Goal: Task Accomplishment & Management: Manage account settings

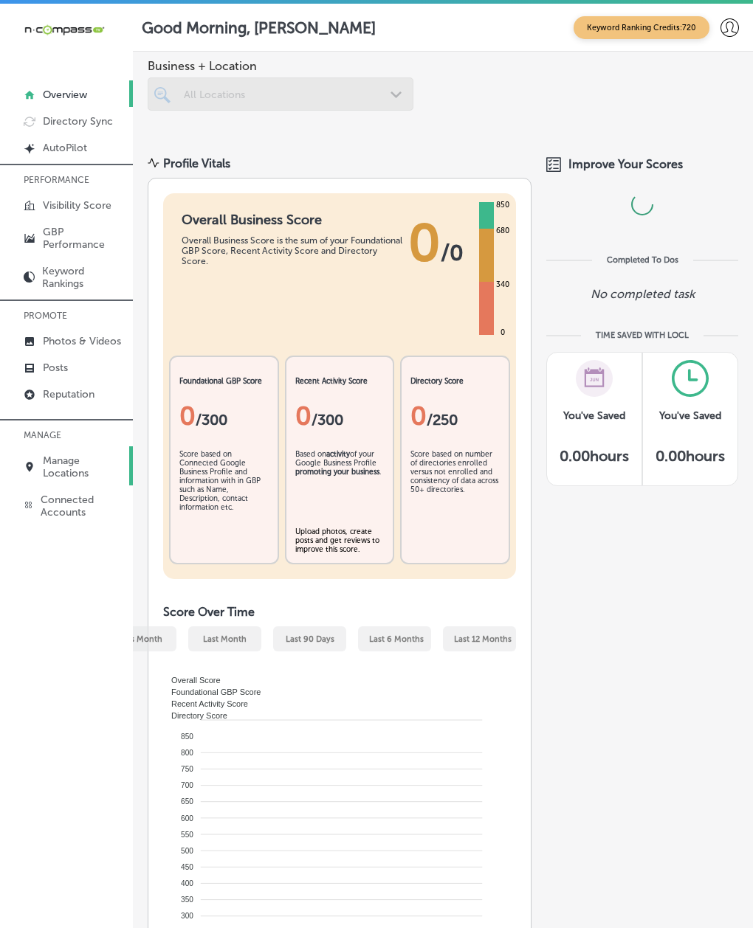
click at [45, 468] on p "Manage Locations" at bounding box center [84, 466] width 83 height 25
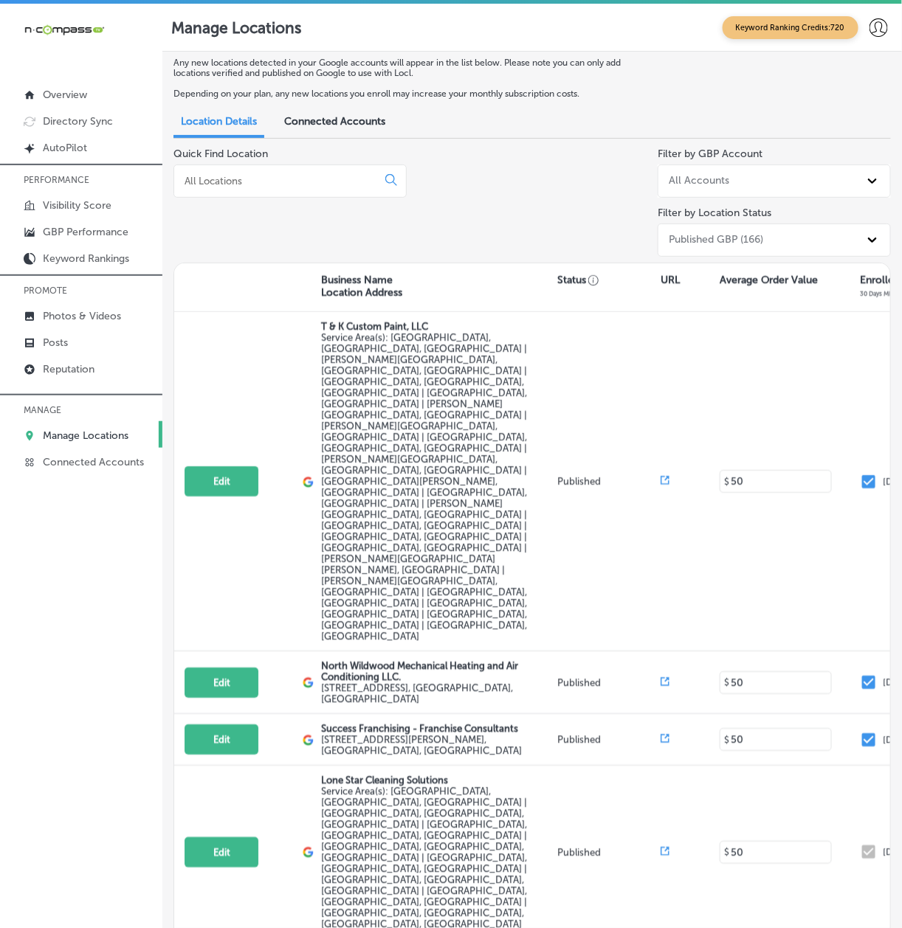
click at [296, 231] on div "Quick Find Location" at bounding box center [289, 205] width 233 height 115
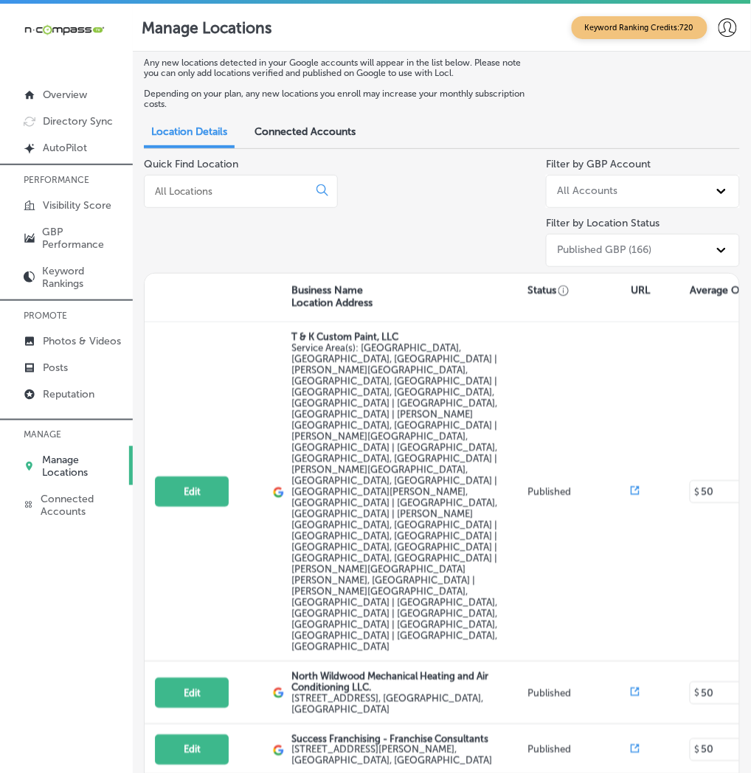
click at [190, 256] on div "Quick Find Location" at bounding box center [241, 215] width 194 height 115
click at [194, 195] on input at bounding box center [228, 190] width 151 height 13
click at [194, 201] on div at bounding box center [241, 191] width 194 height 33
click at [196, 194] on input at bounding box center [228, 190] width 151 height 13
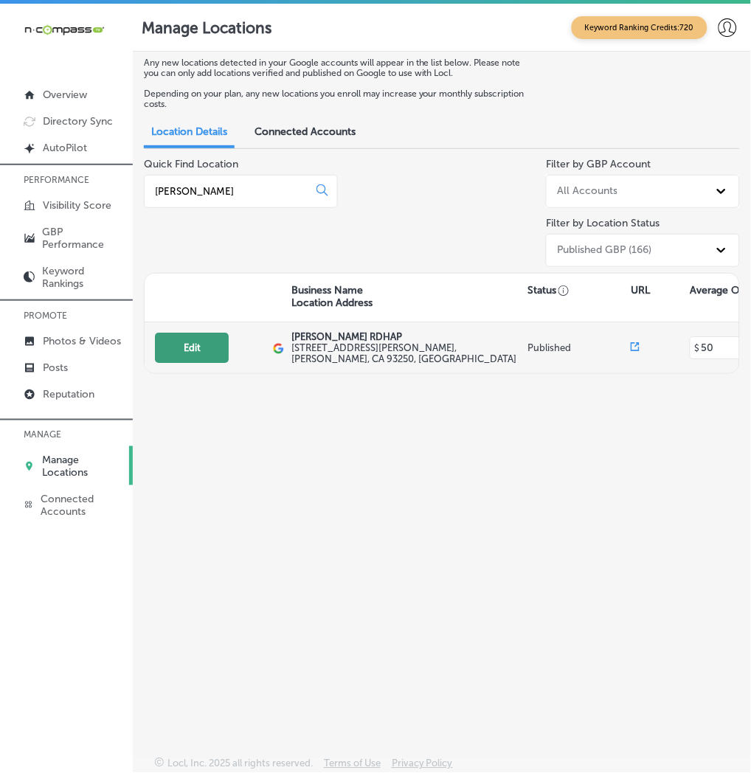
type input "[PERSON_NAME]"
click at [195, 356] on button "Edit" at bounding box center [192, 348] width 74 height 30
select select "US"
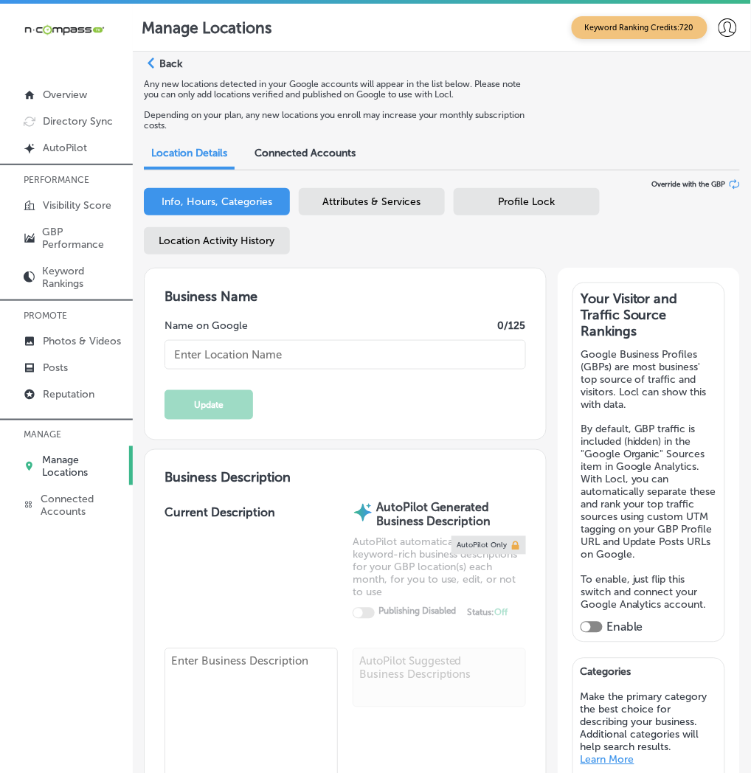
checkbox input "true"
type input "[PERSON_NAME] RDHAP"
type textarea "[PERSON_NAME] RDHAP is committed to providing exceptional dental care to all ou…"
type input "[STREET_ADDRESS][PERSON_NAME]"
type input "[PERSON_NAME]"
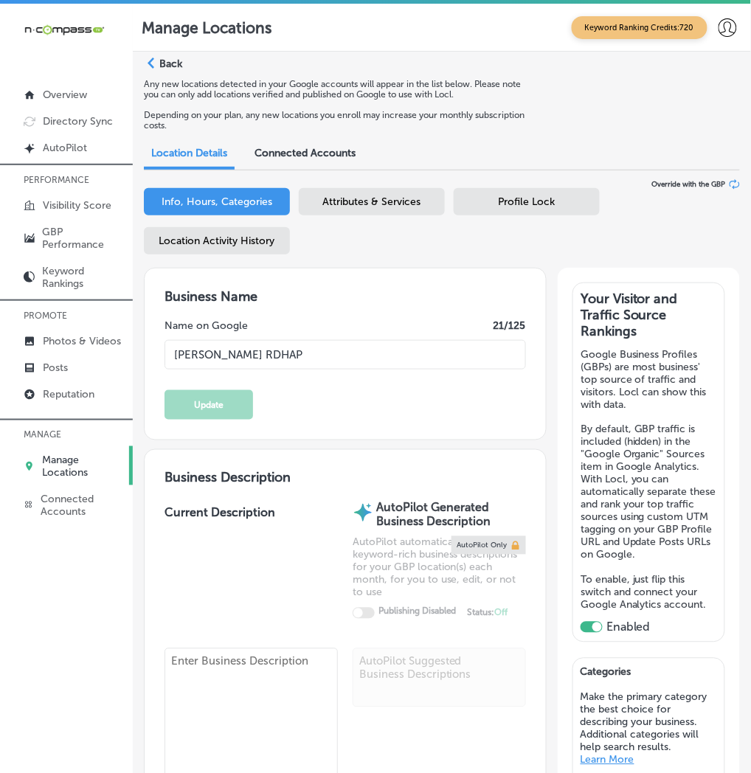
type input "93250"
type input "US"
type input "[URL][DOMAIN_NAME]"
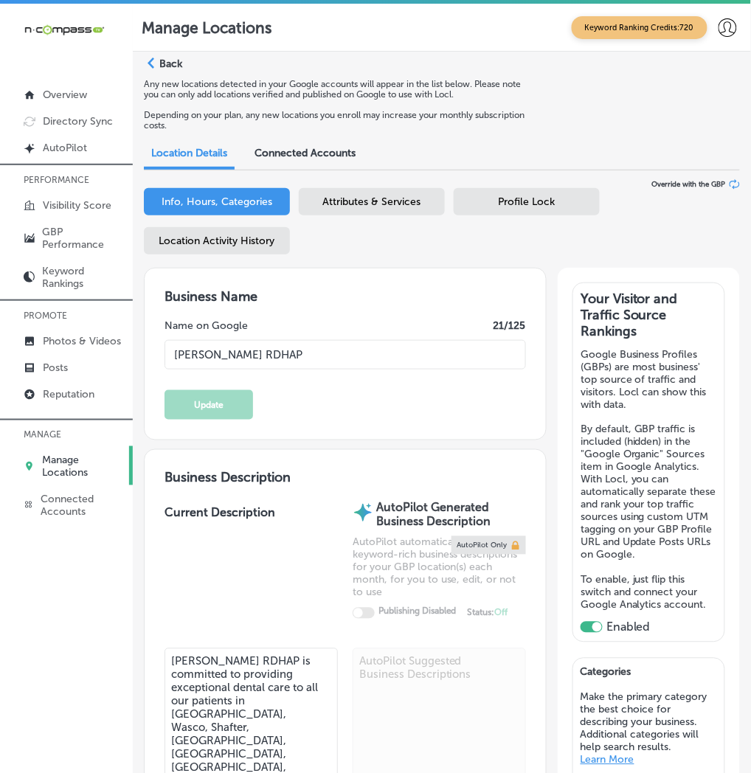
type input "[PHONE_NUMBER]"
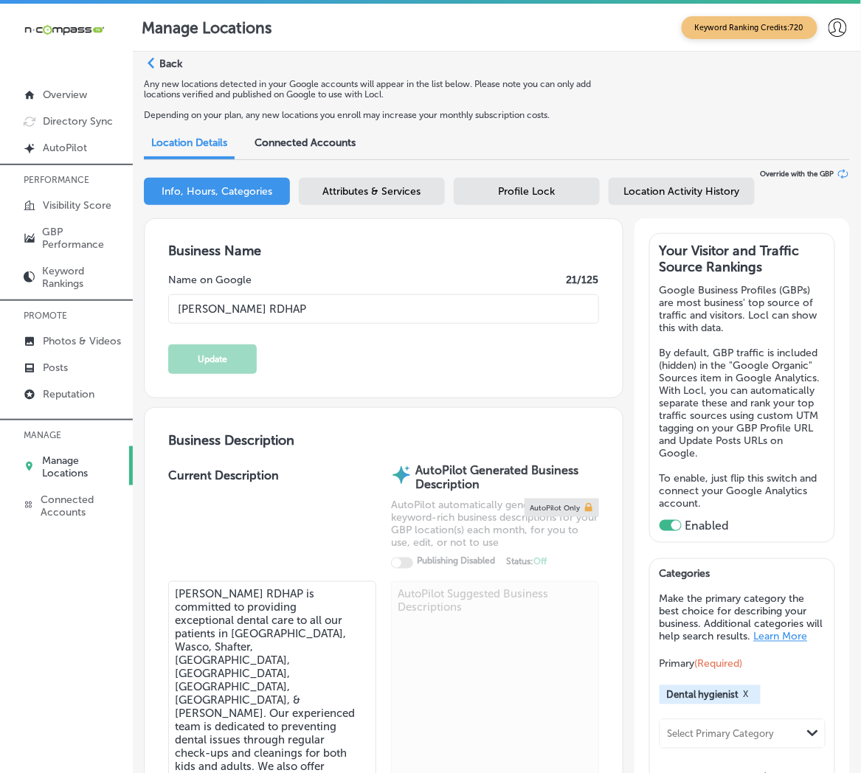
click at [98, 592] on div "iconmonstr-menu-thin copy Created with Sketch. Overview Directory Sync Created …" at bounding box center [66, 390] width 133 height 773
click at [76, 648] on div "iconmonstr-menu-thin copy Created with Sketch. Overview Directory Sync Created …" at bounding box center [66, 390] width 133 height 773
click at [50, 643] on div "iconmonstr-menu-thin copy Created with Sketch. Overview Directory Sync Created …" at bounding box center [66, 390] width 133 height 773
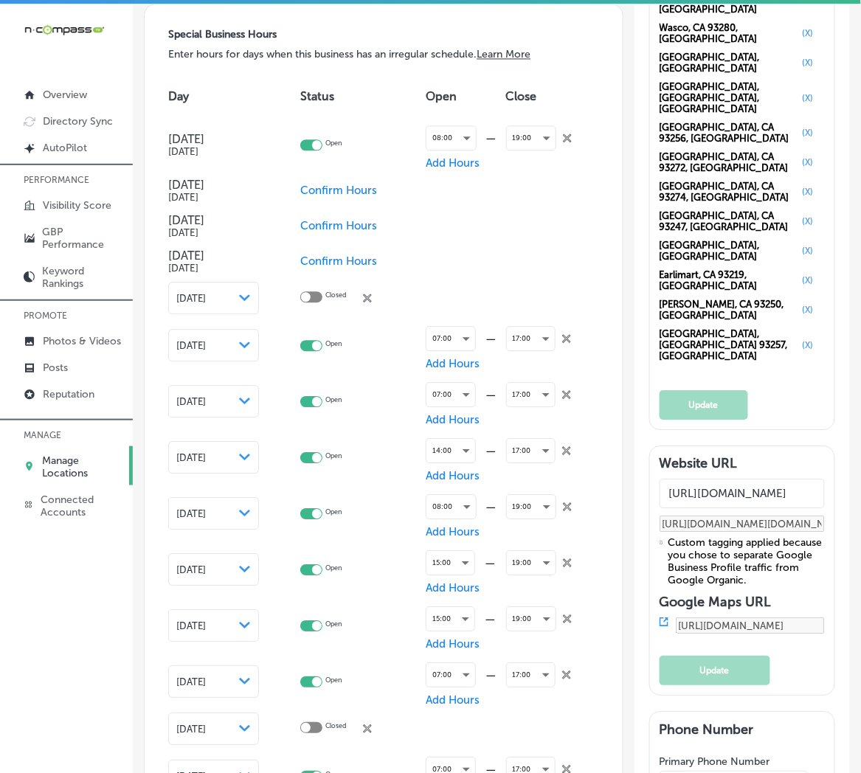
scroll to position [1749, 0]
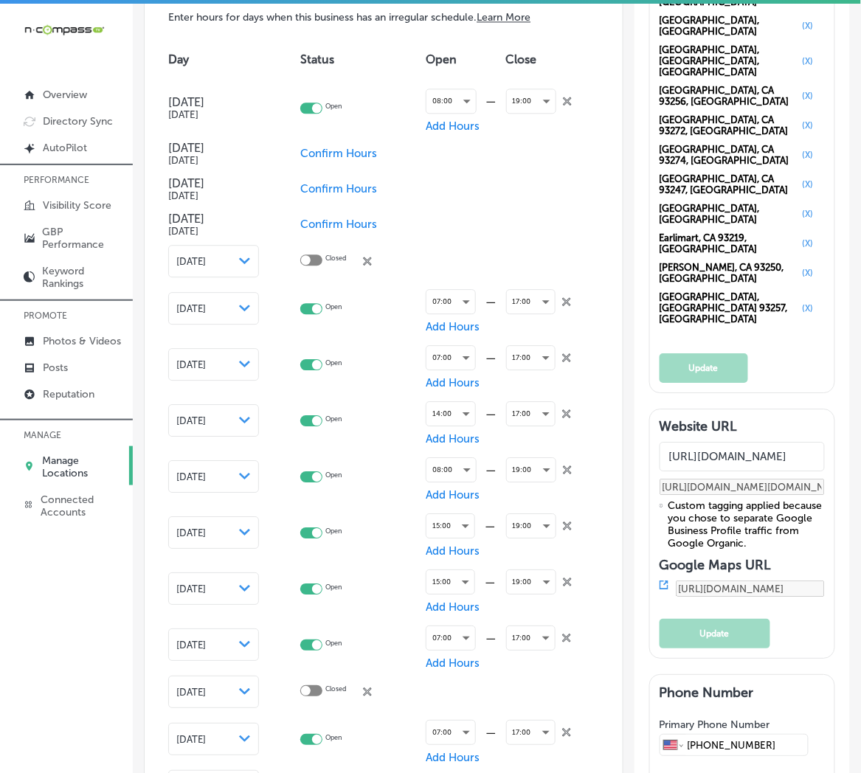
click at [105, 621] on div "iconmonstr-menu-thin copy Created with Sketch. Overview Directory Sync Created …" at bounding box center [66, 390] width 133 height 773
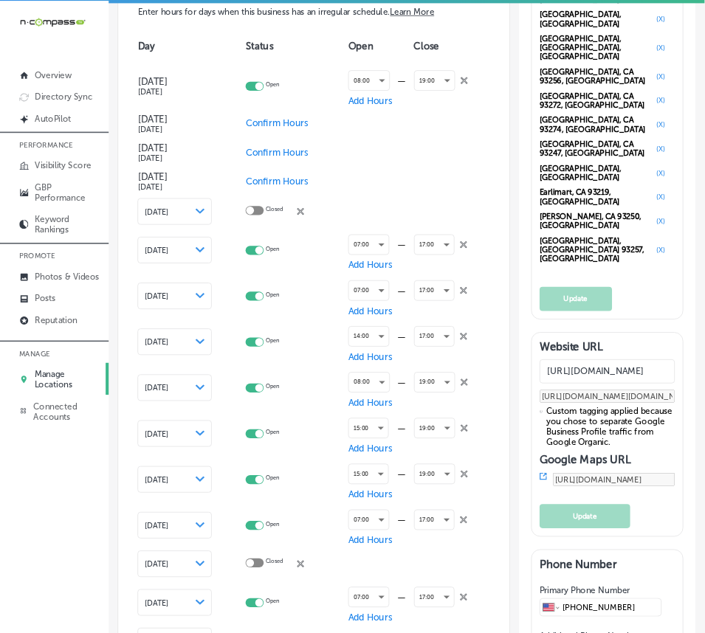
scroll to position [1589, 0]
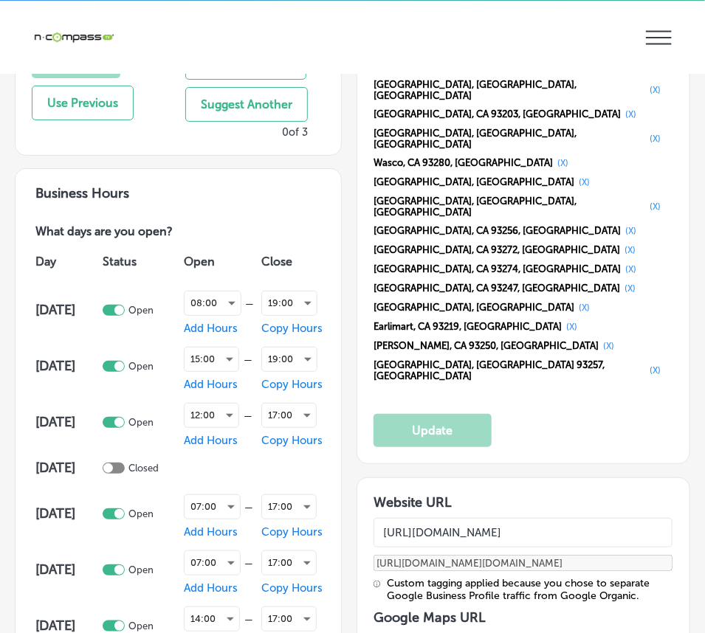
select select "US"
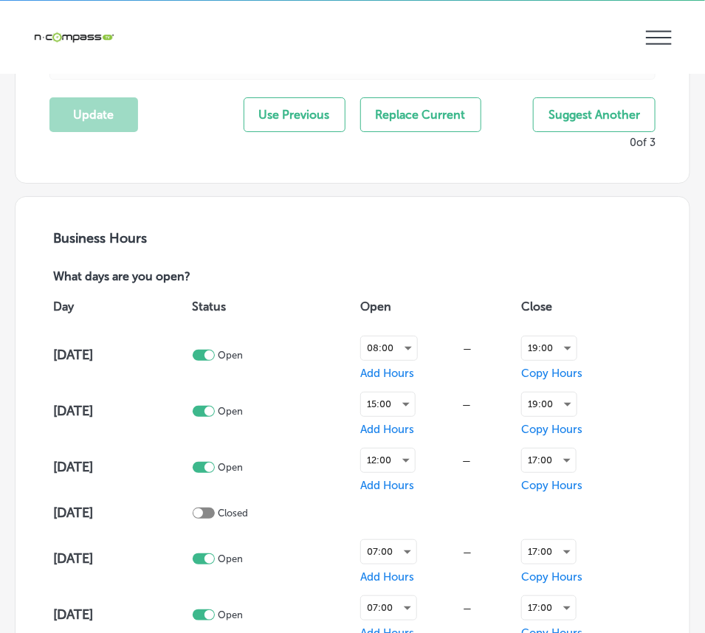
type input "[PHONE_NUMBER]"
type input "[URL][DOMAIN_NAME]"
checkbox input "true"
type input "[STREET_ADDRESS][PERSON_NAME]"
type input "[PERSON_NAME]"
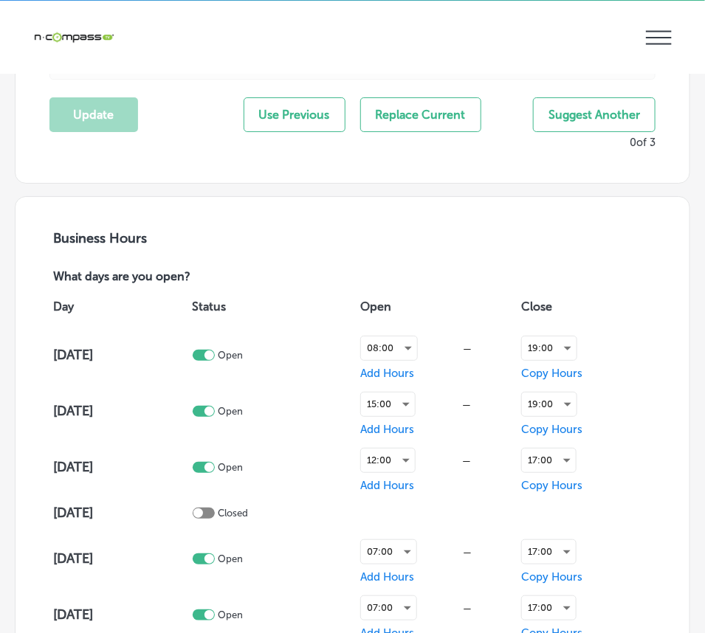
type input "93250"
type input "US"
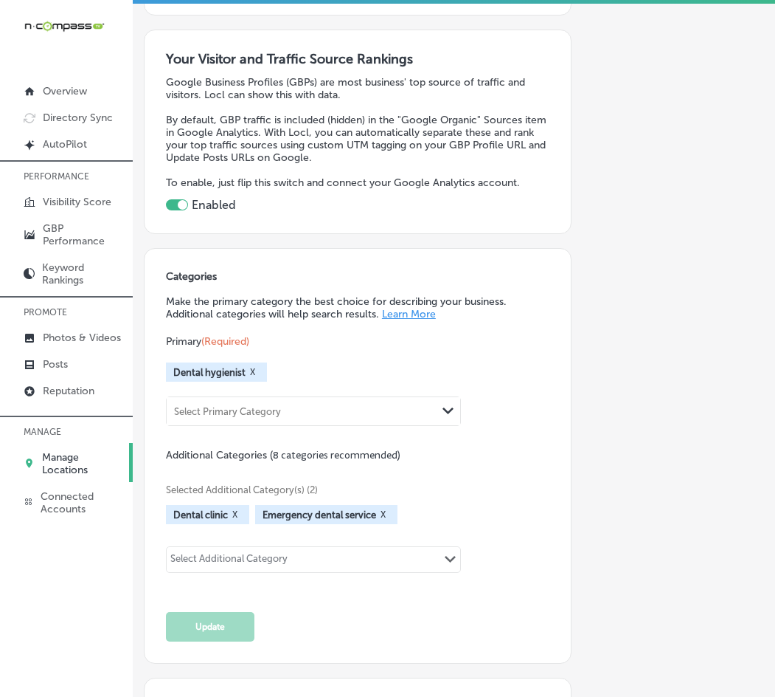
select select "US"
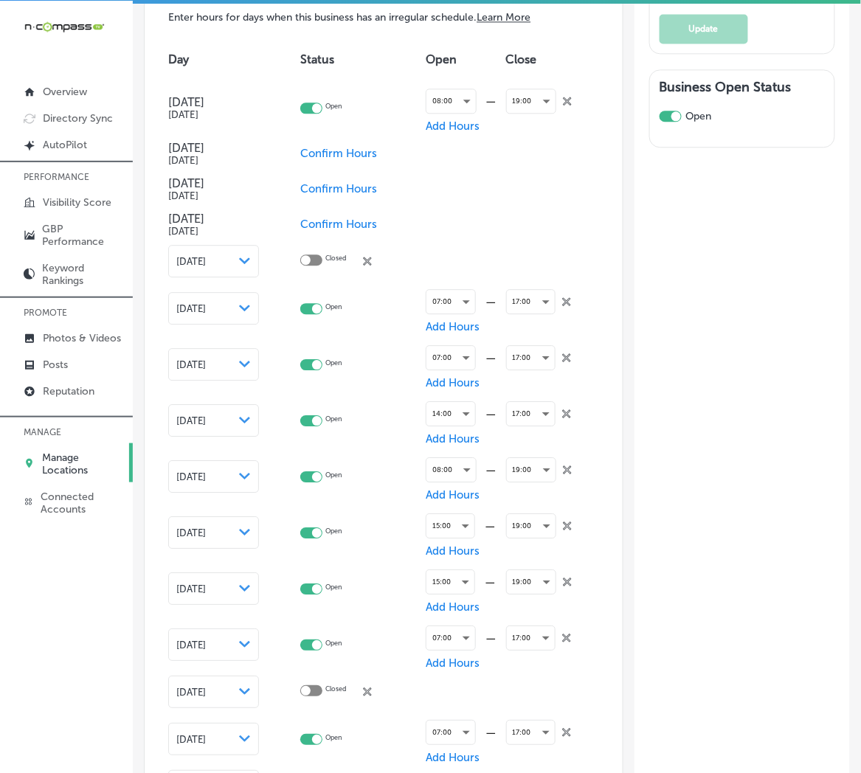
scroll to position [1745, 0]
type input "[STREET_ADDRESS][PERSON_NAME]"
type input "[PERSON_NAME]"
type input "93250"
type input "US"
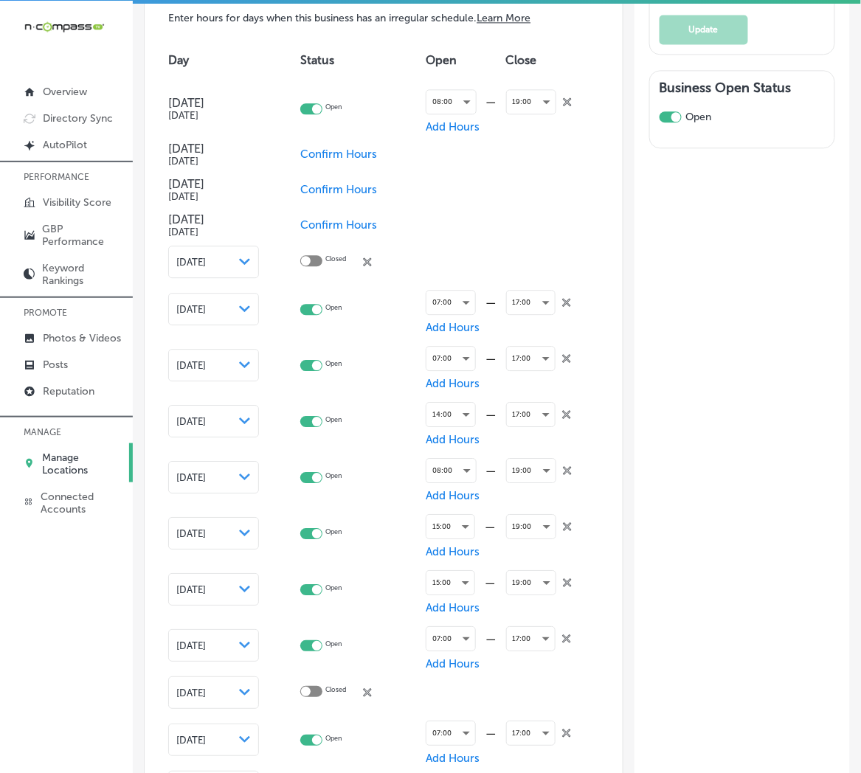
type input "[URL][DOMAIN_NAME]"
checkbox input "true"
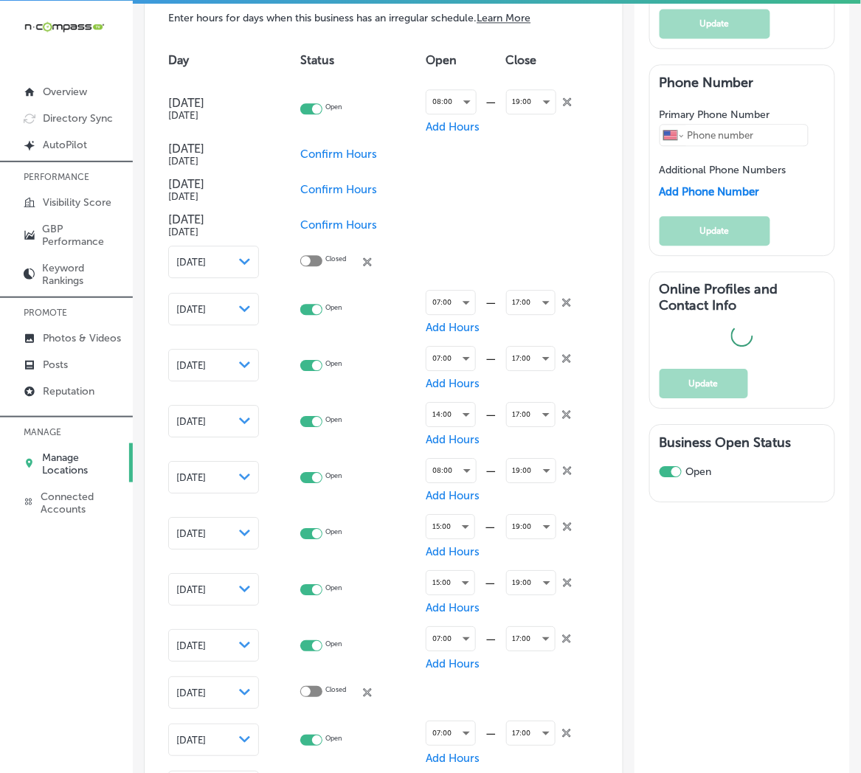
type input "[PHONE_NUMBER]"
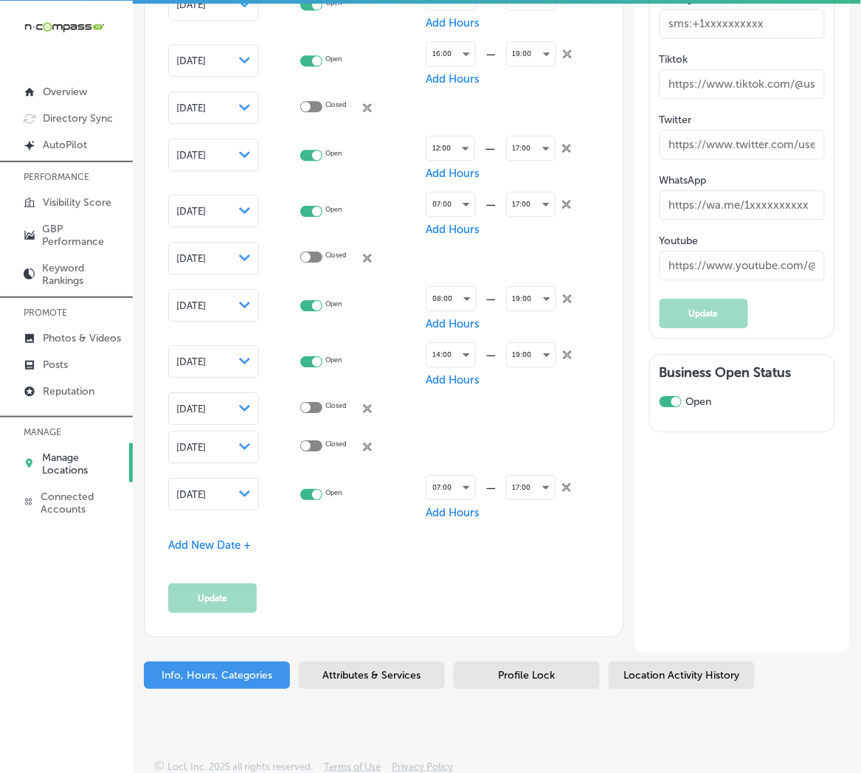
scroll to position [2701, 0]
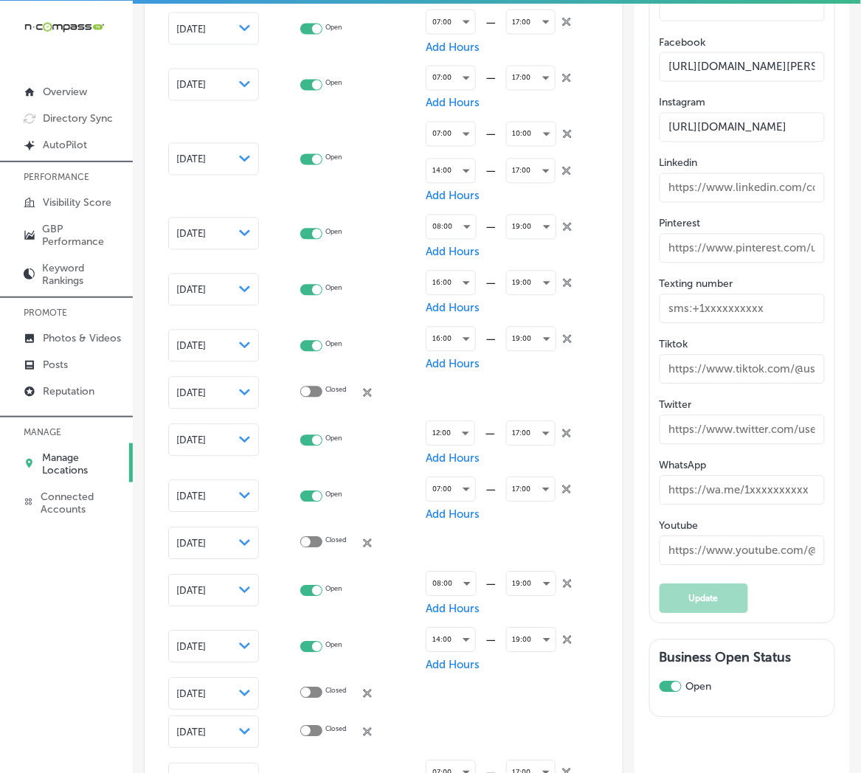
click at [74, 472] on p "Manage Locations" at bounding box center [82, 464] width 81 height 25
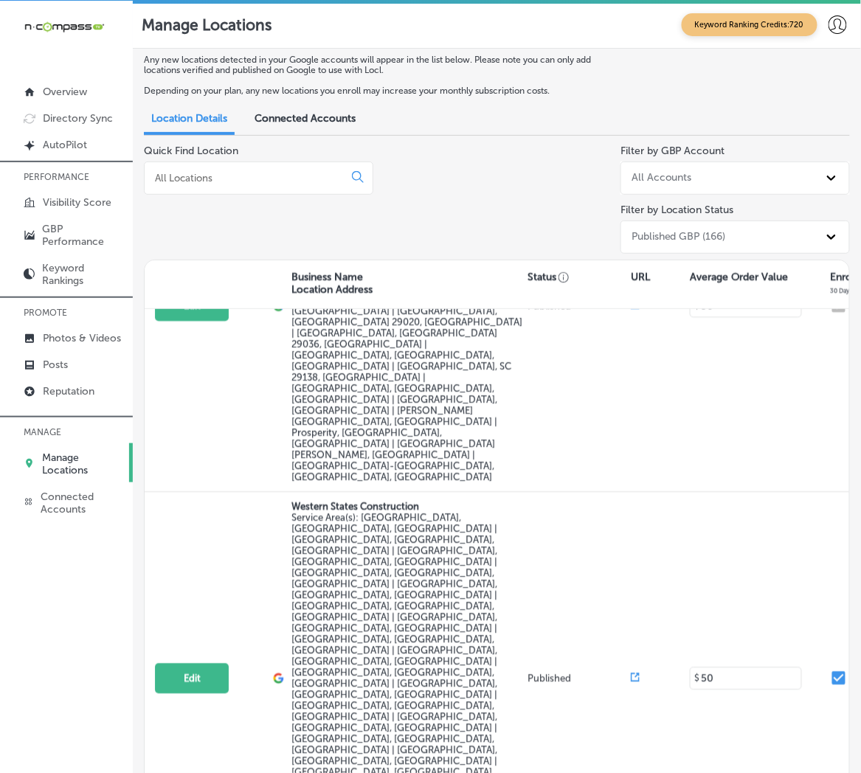
scroll to position [984, 0]
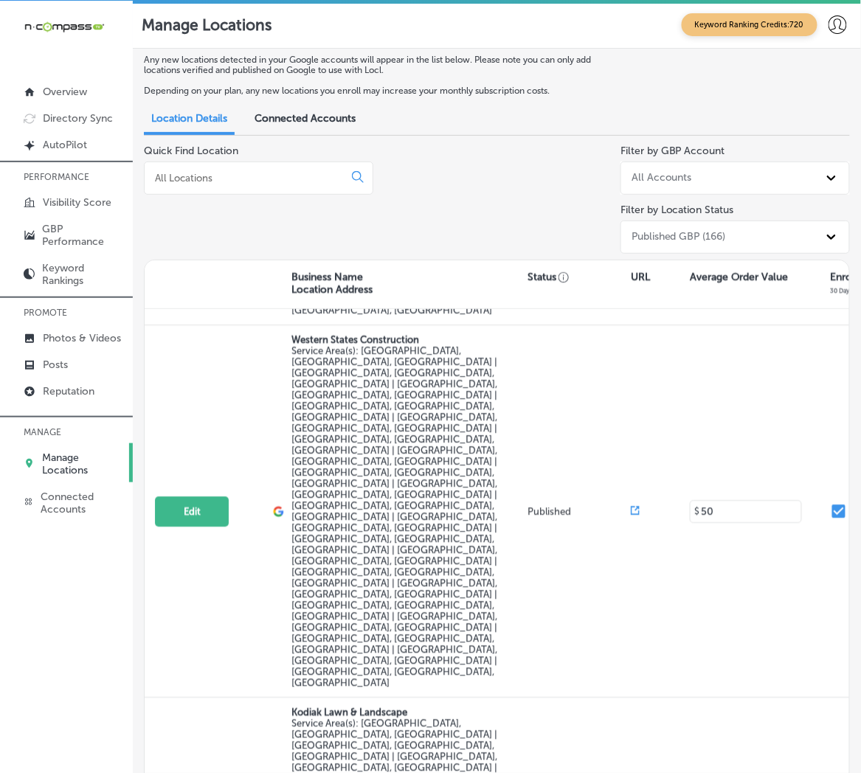
click at [179, 179] on input at bounding box center [246, 177] width 187 height 13
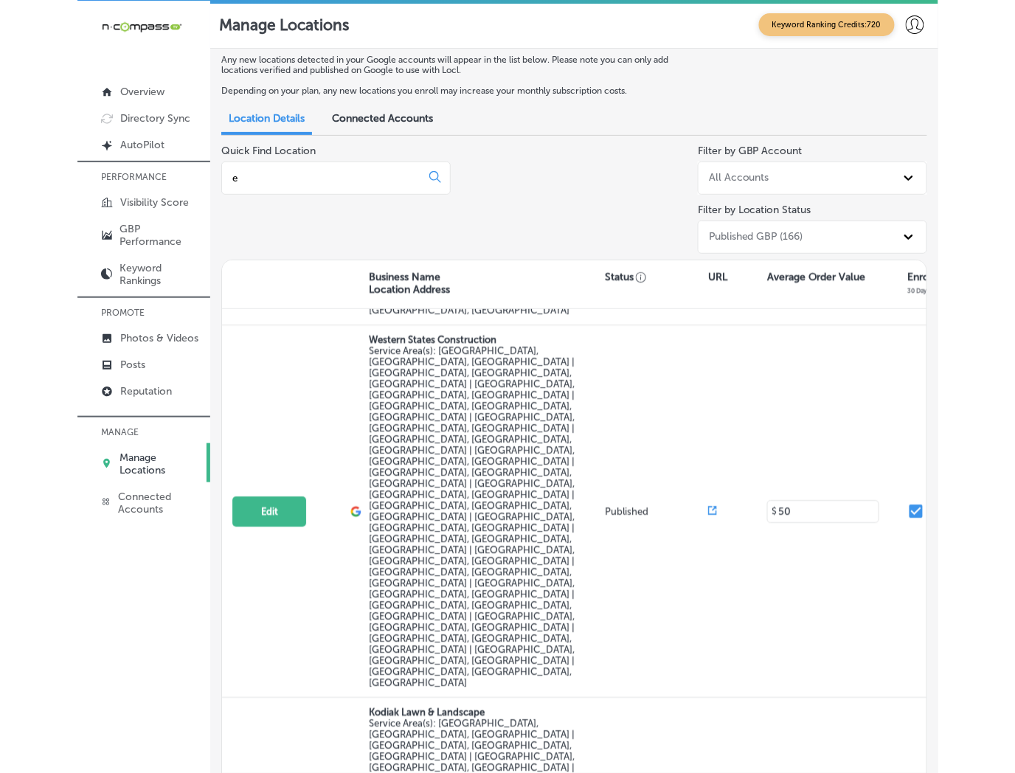
scroll to position [0, 0]
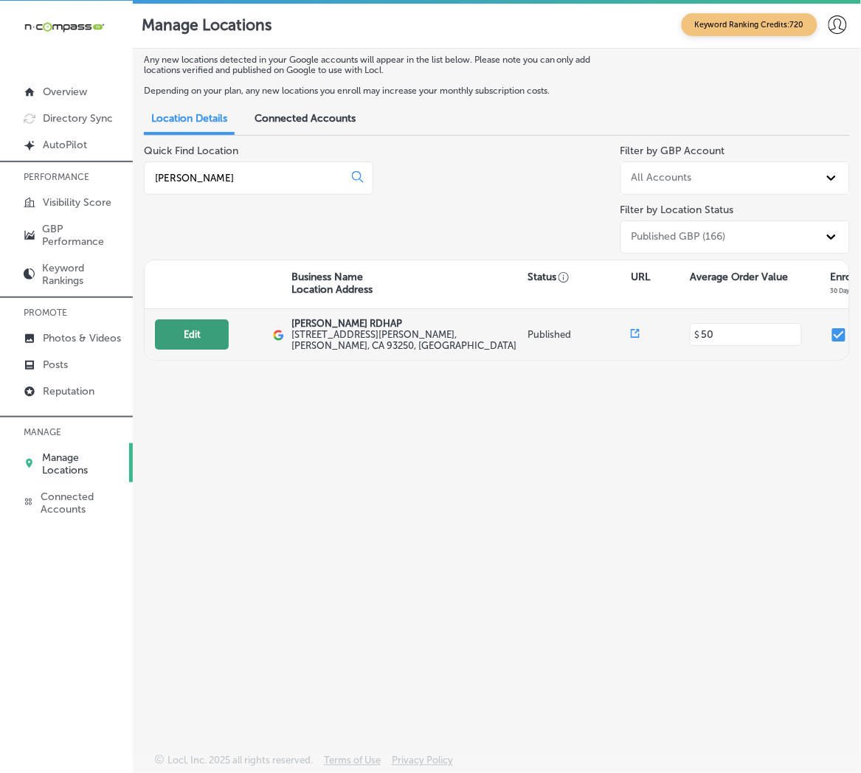
type input "[PERSON_NAME]"
click at [189, 336] on button "Edit" at bounding box center [192, 334] width 74 height 30
select select "US"
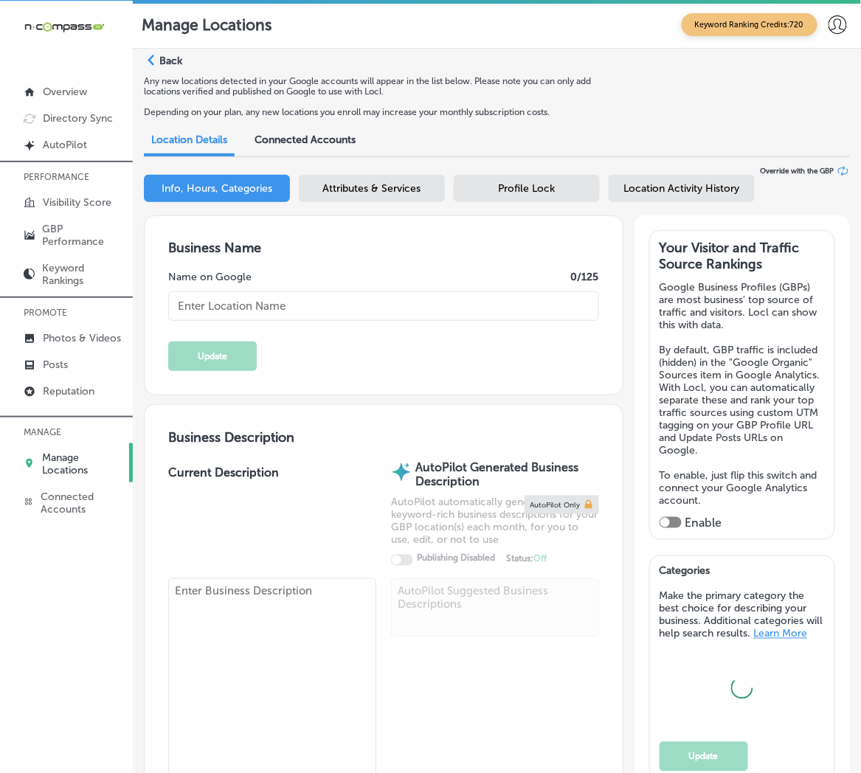
type input "[PERSON_NAME] RDHAP"
type input "[STREET_ADDRESS][PERSON_NAME]"
type input "[PERSON_NAME]"
type input "93250"
type input "US"
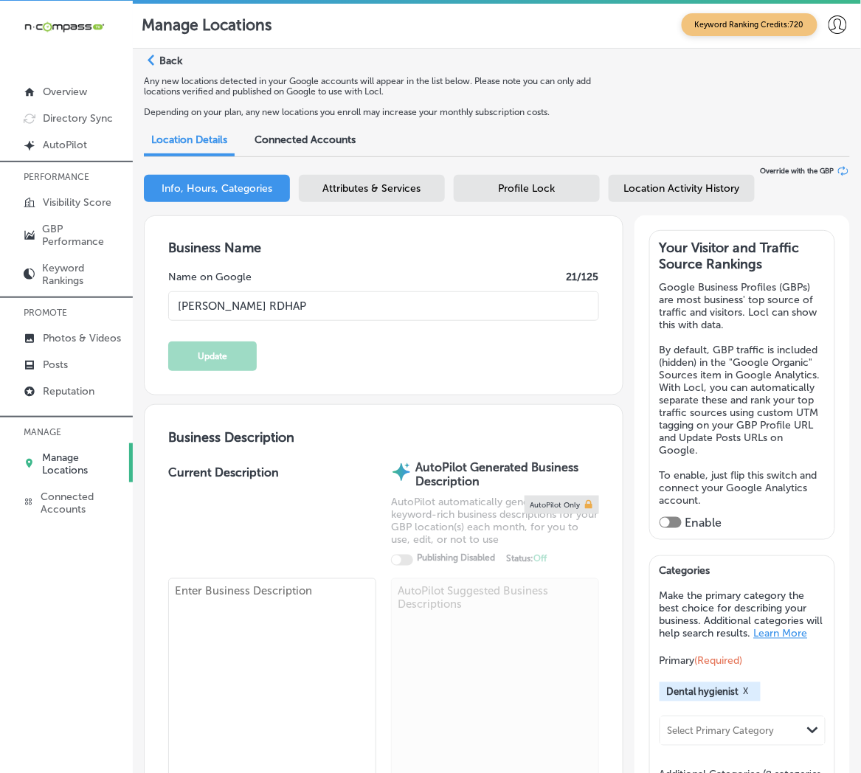
type input "[URL][DOMAIN_NAME]"
checkbox input "true"
type textarea "[PERSON_NAME] RDHAP is committed to providing exceptional dental care to all ou…"
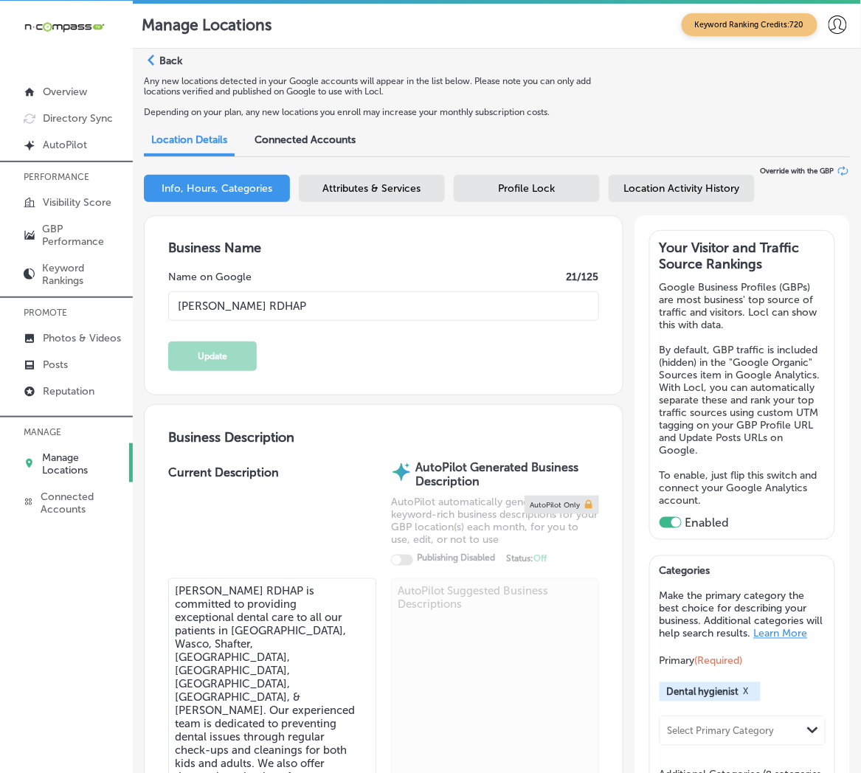
type input "[PHONE_NUMBER]"
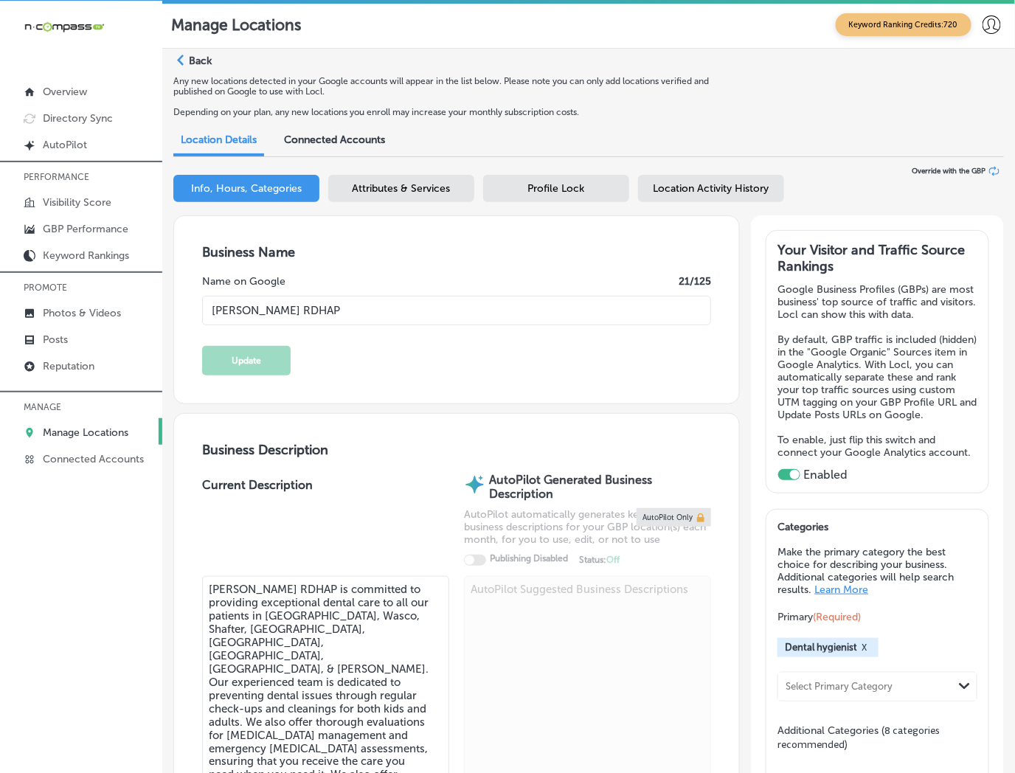
click at [725, 188] on span "Location Activity History" at bounding box center [712, 188] width 116 height 13
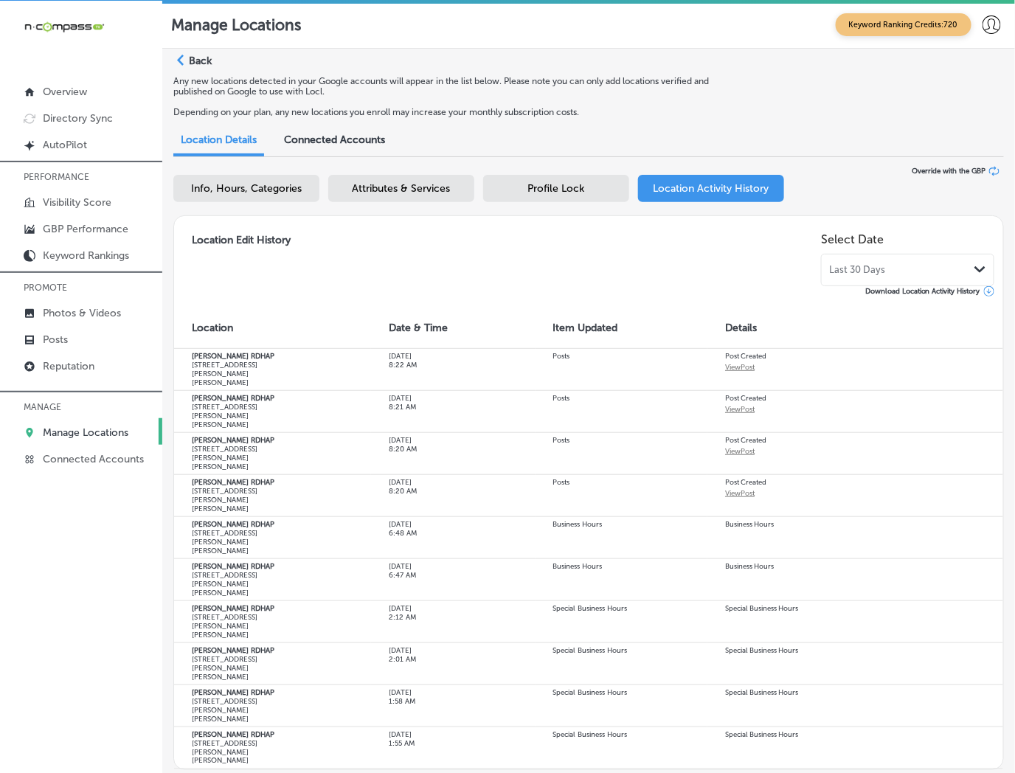
click at [559, 182] on span "Profile Lock" at bounding box center [556, 188] width 57 height 13
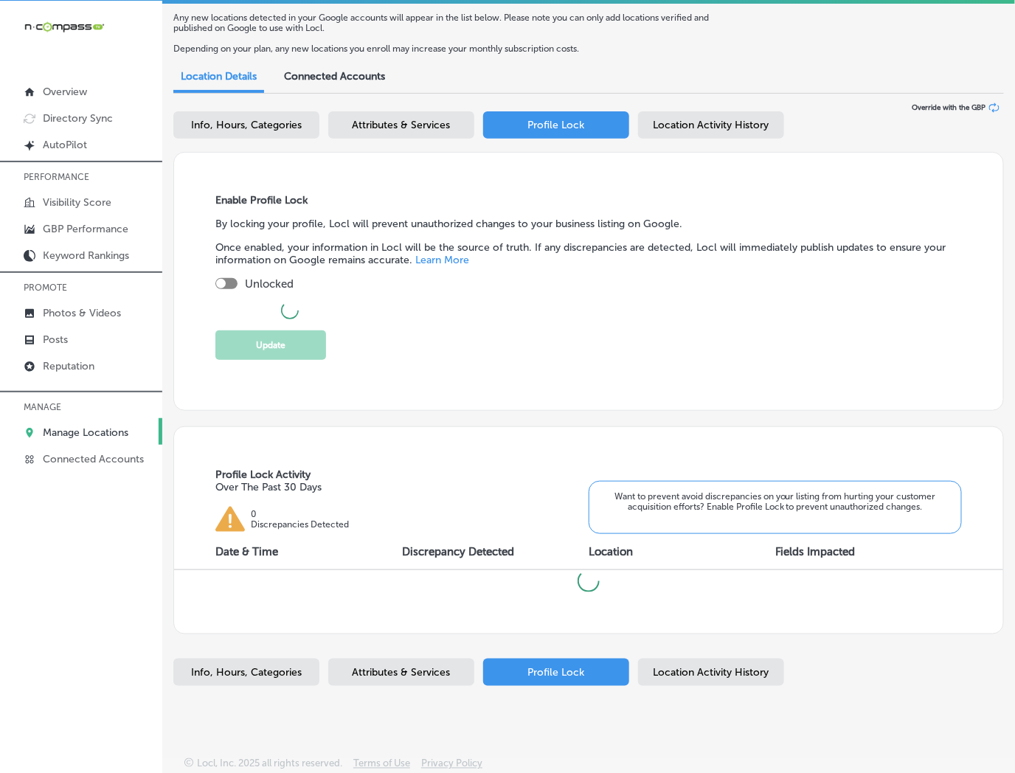
checkbox input "true"
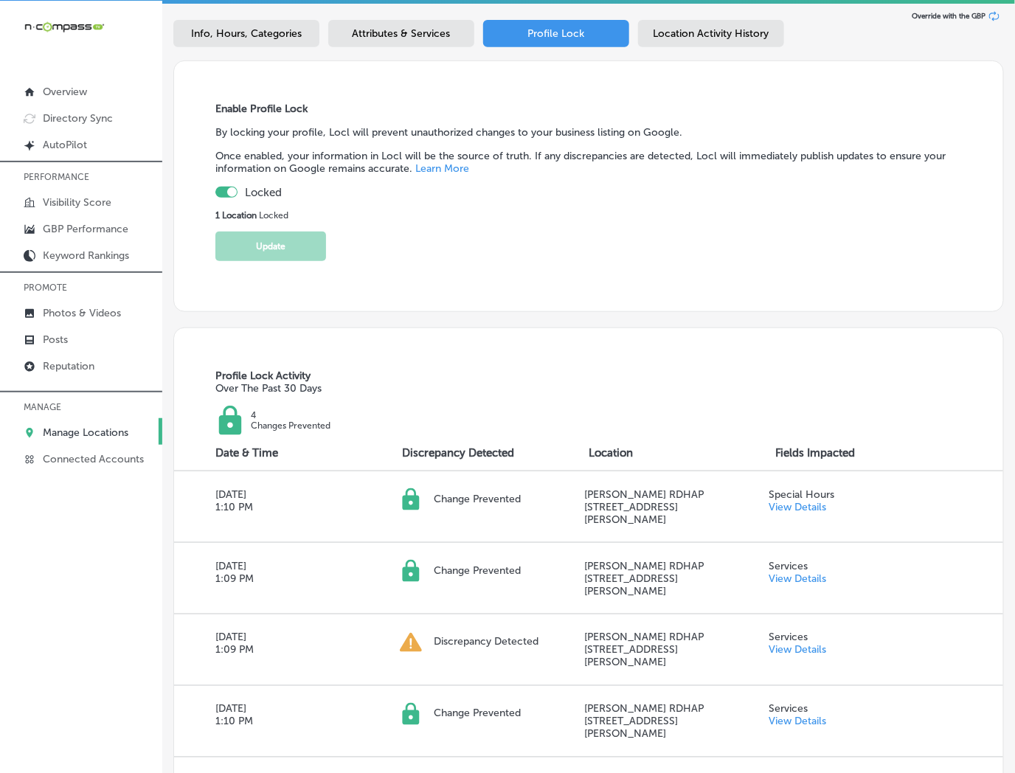
scroll to position [283, 0]
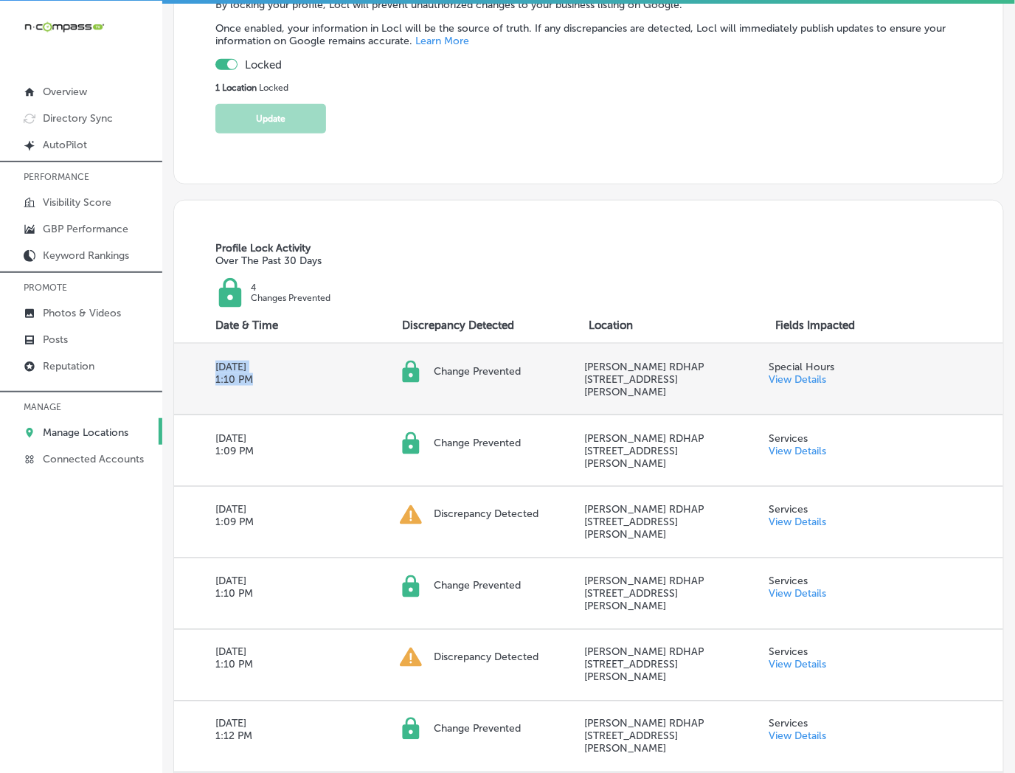
drag, startPoint x: 254, startPoint y: 374, endPoint x: 215, endPoint y: 362, distance: 40.8
click at [215, 362] on div "[DATE] 1:10 PM" at bounding box center [307, 373] width 184 height 25
click at [767, 377] on link "View Details" at bounding box center [798, 379] width 58 height 13
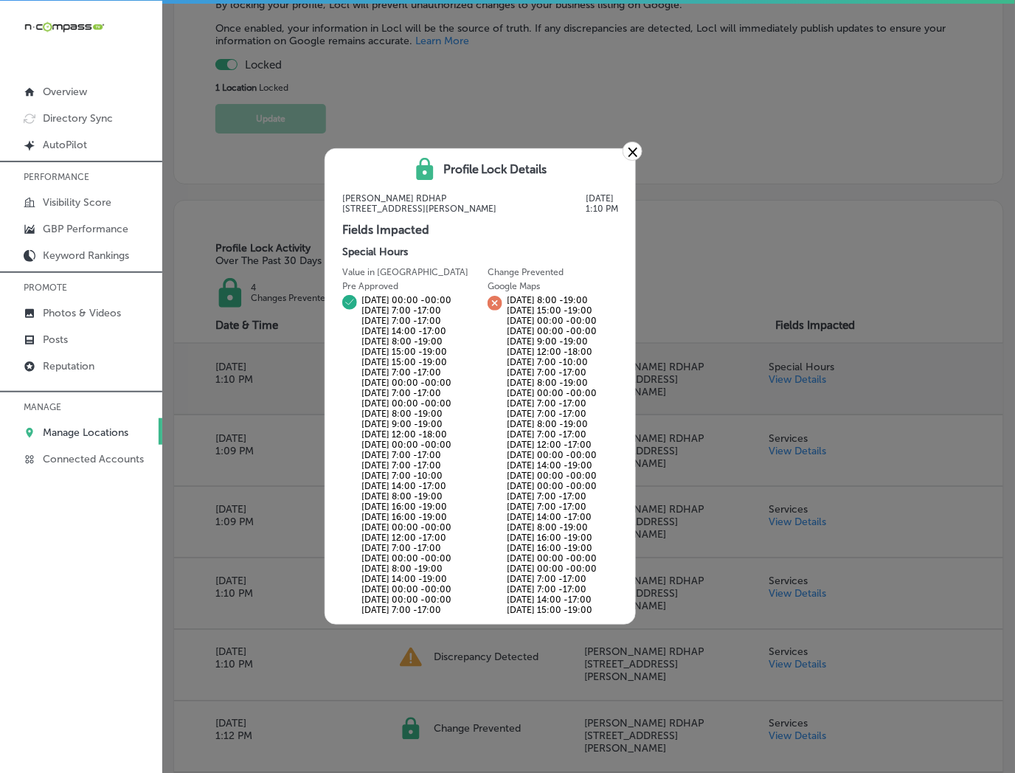
scroll to position [283, 0]
click at [635, 142] on link "×" at bounding box center [633, 151] width 20 height 19
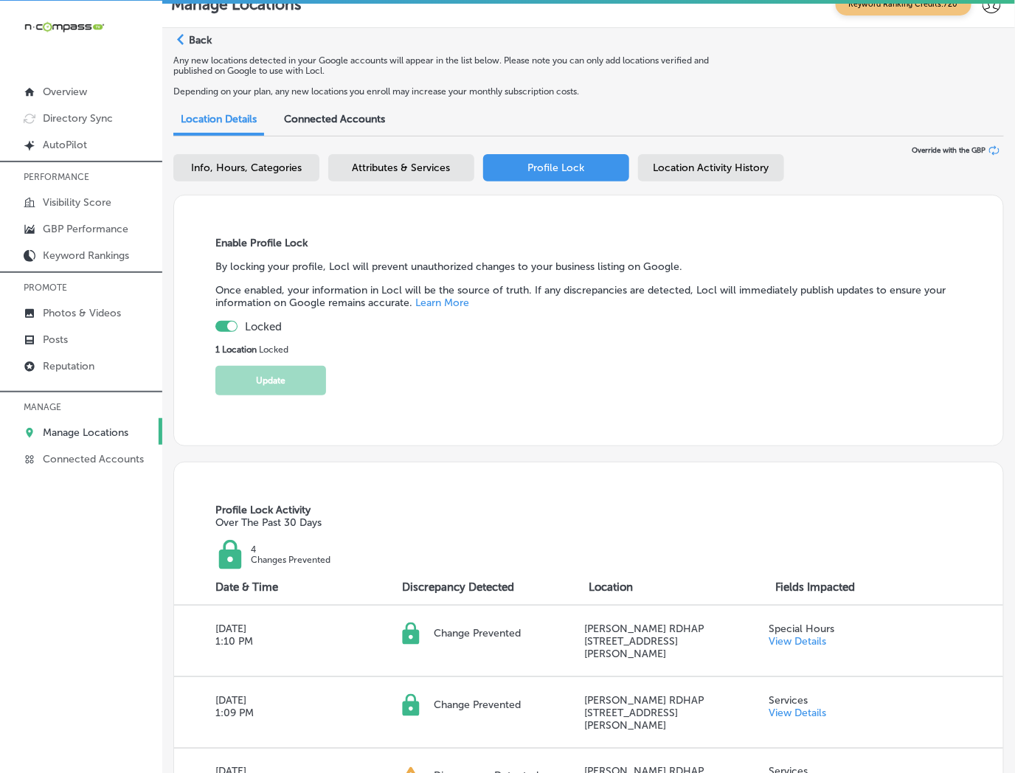
scroll to position [0, 0]
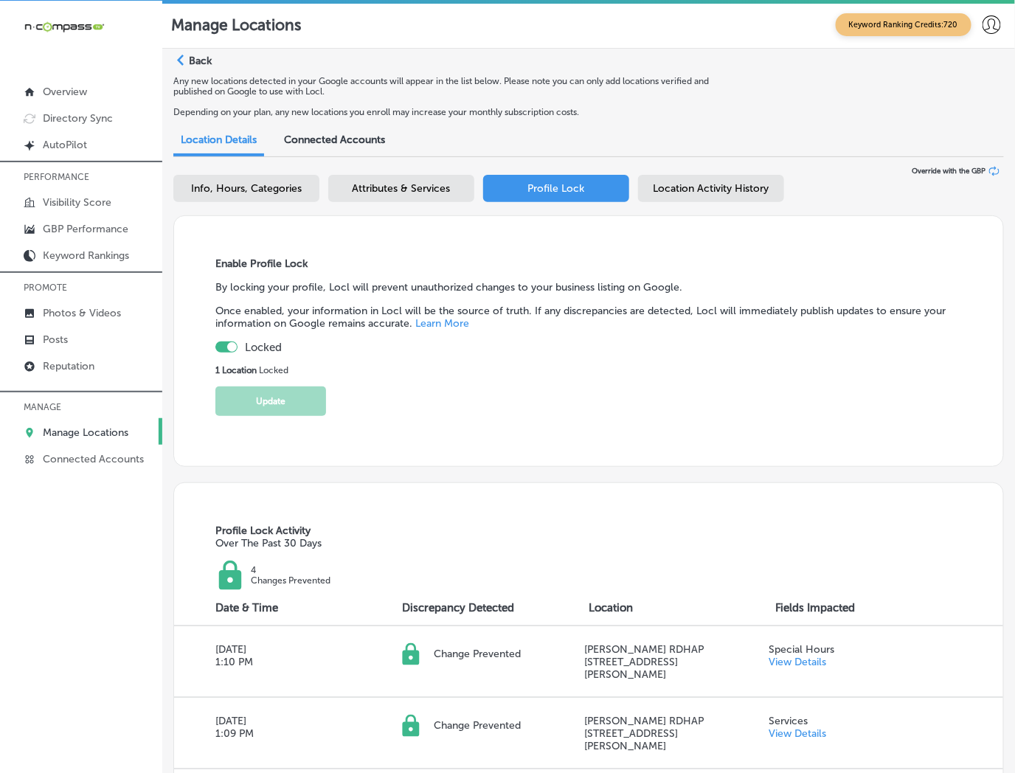
click at [58, 432] on p "Manage Locations" at bounding box center [86, 432] width 86 height 13
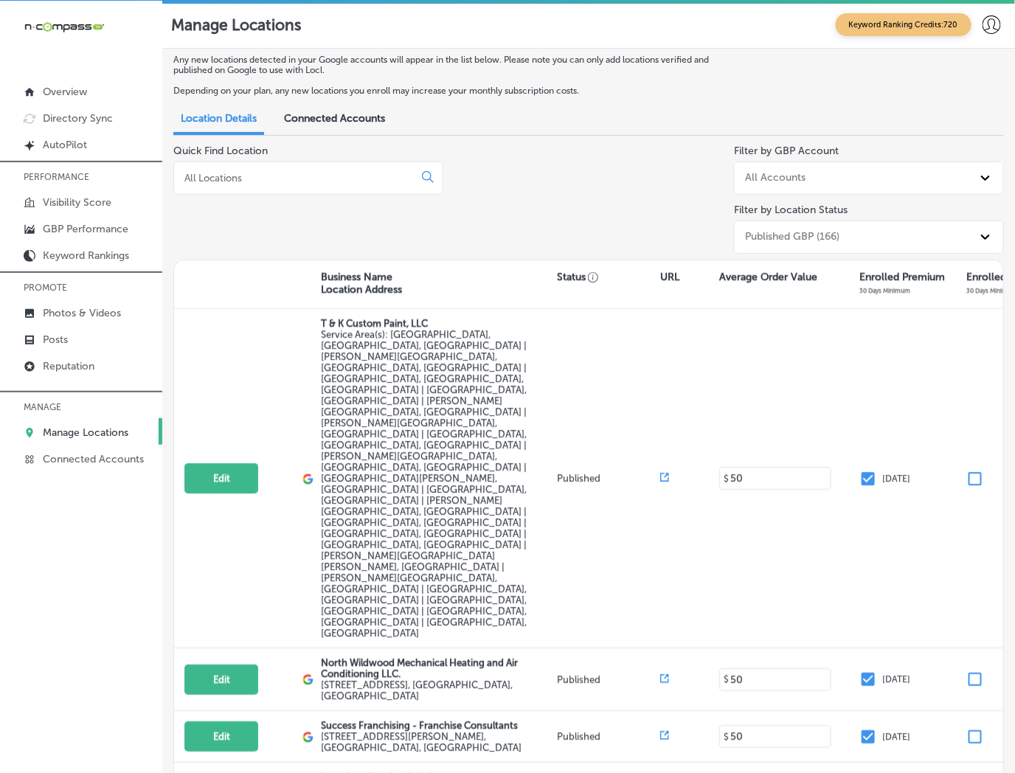
click at [262, 180] on input at bounding box center [296, 177] width 227 height 13
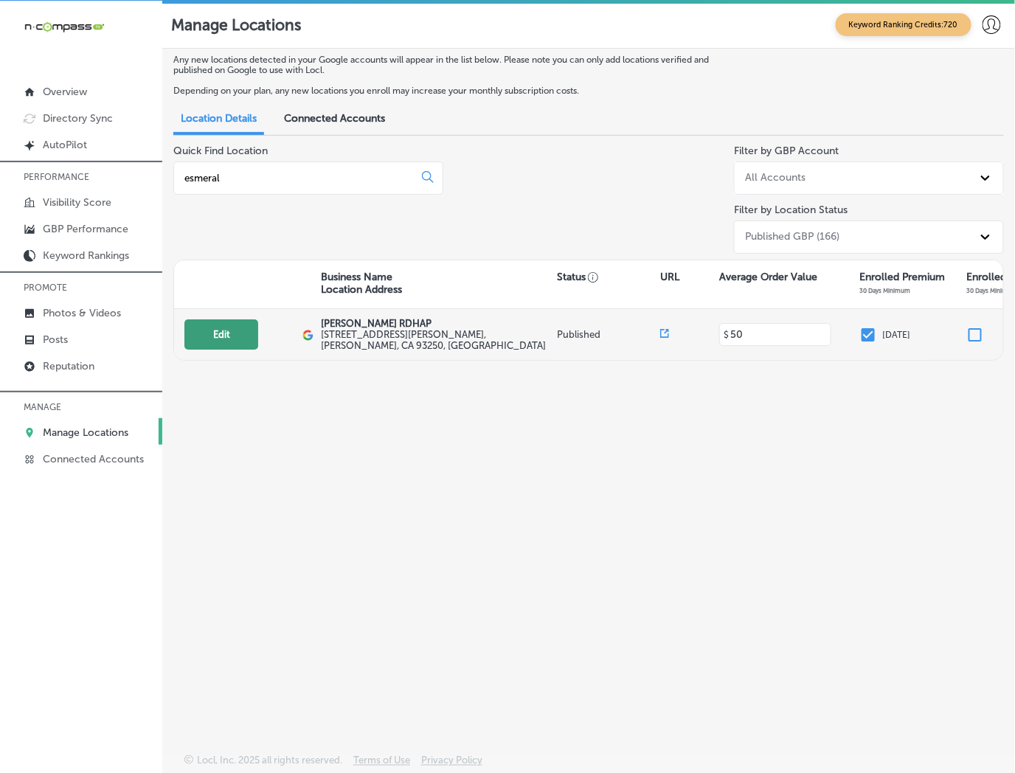
type input "esmeral"
click at [222, 320] on button "Edit" at bounding box center [221, 334] width 74 height 30
select select "US"
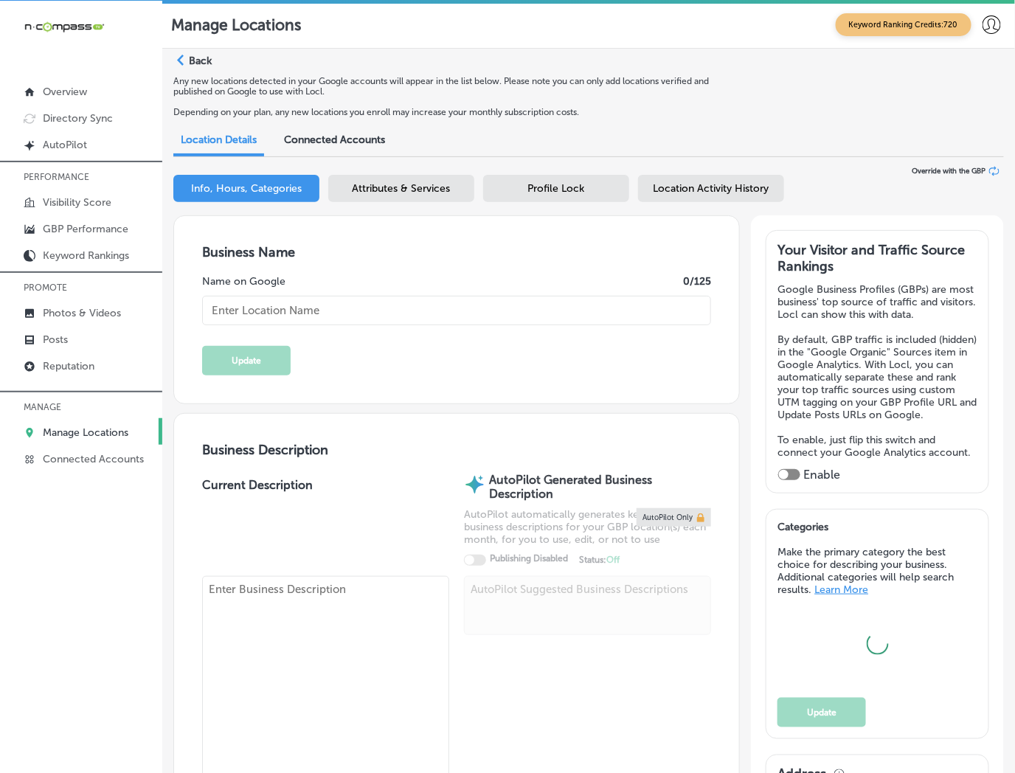
type input "[PERSON_NAME] RDHAP"
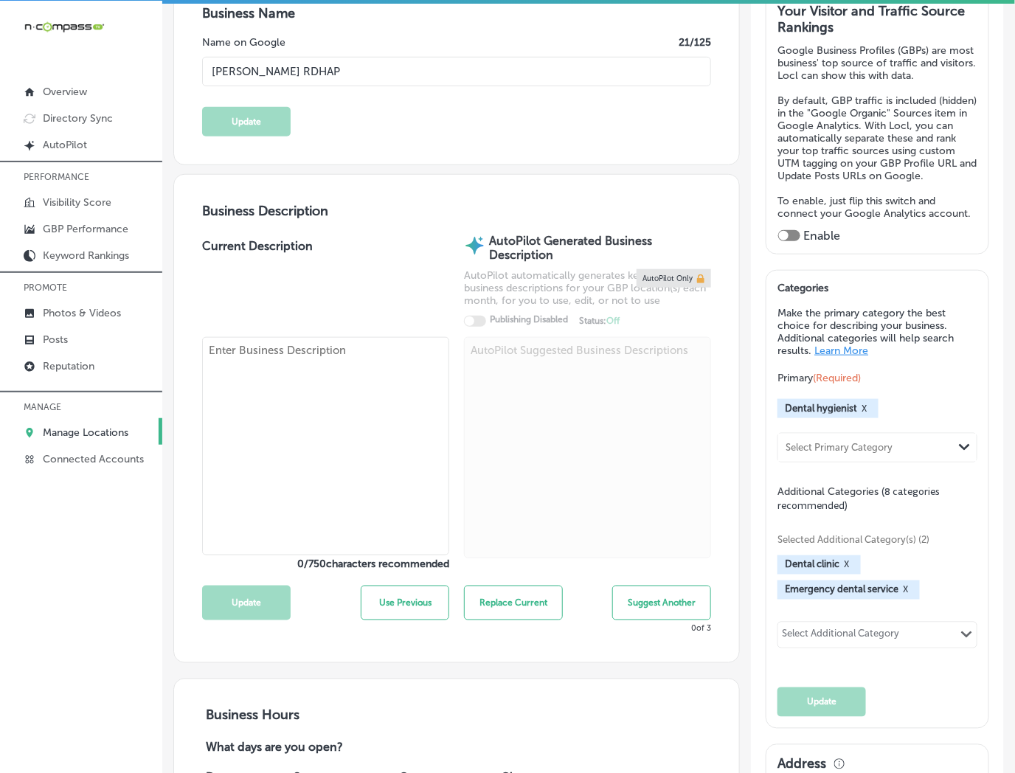
type input "[STREET_ADDRESS][PERSON_NAME]"
type input "[PERSON_NAME]"
type input "93250"
type input "US"
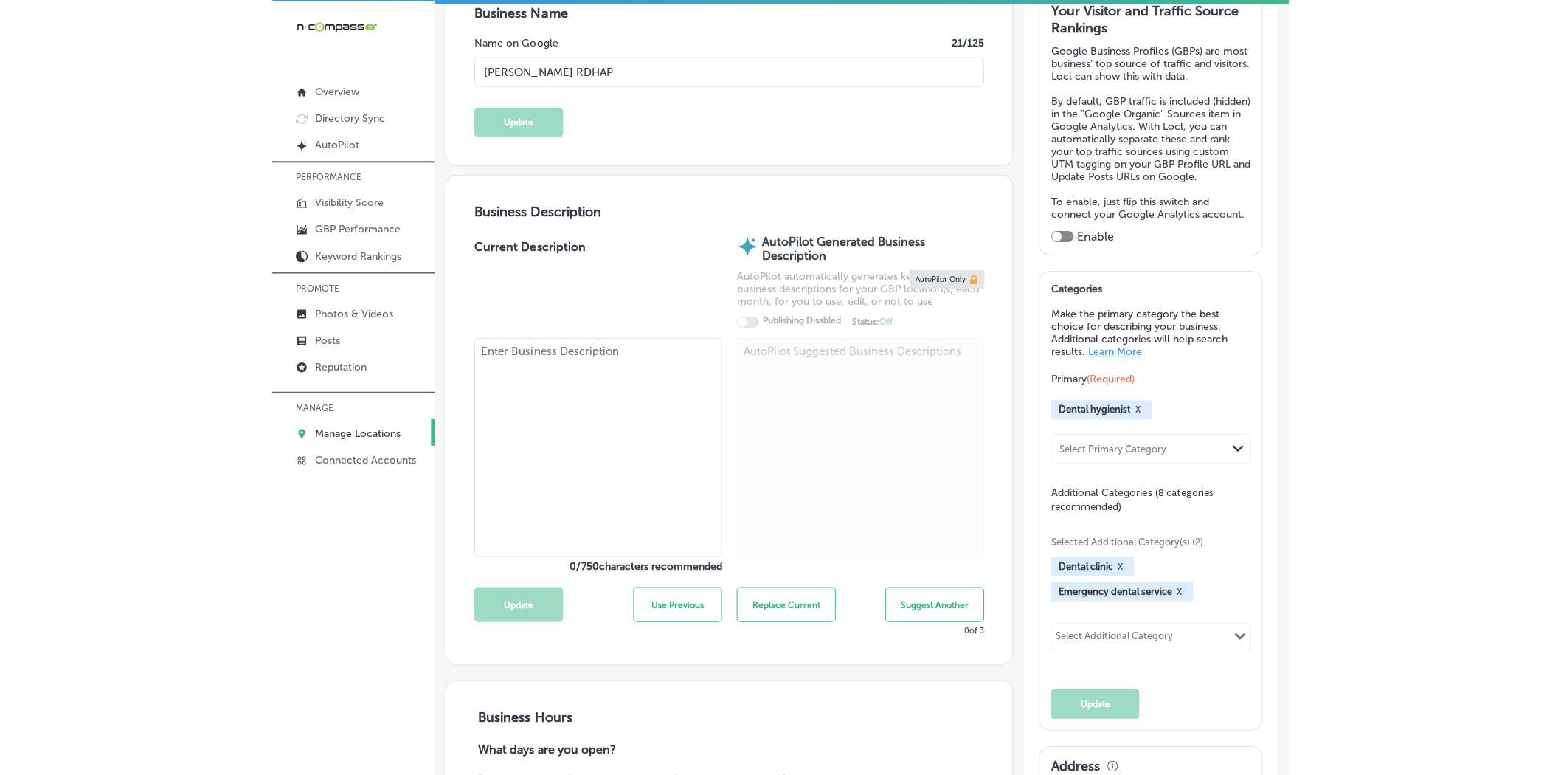
scroll to position [437, 0]
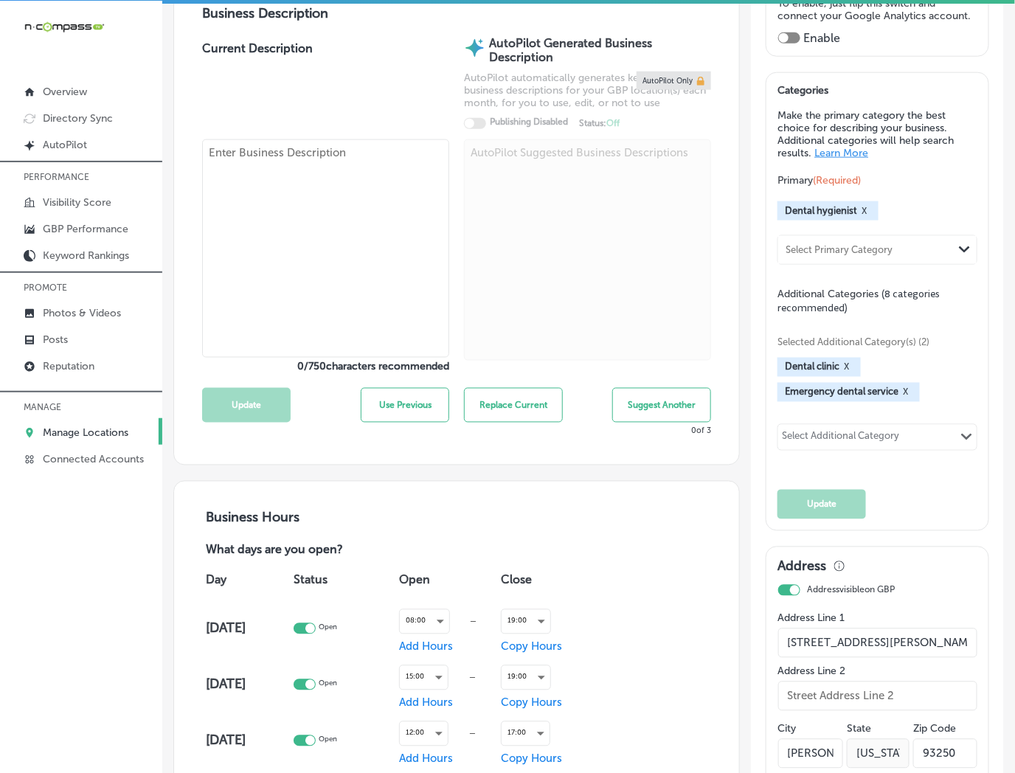
type input "[URL][DOMAIN_NAME]"
checkbox input "true"
type textarea "[PERSON_NAME] RDHAP is committed to providing exceptional dental care to all ou…"
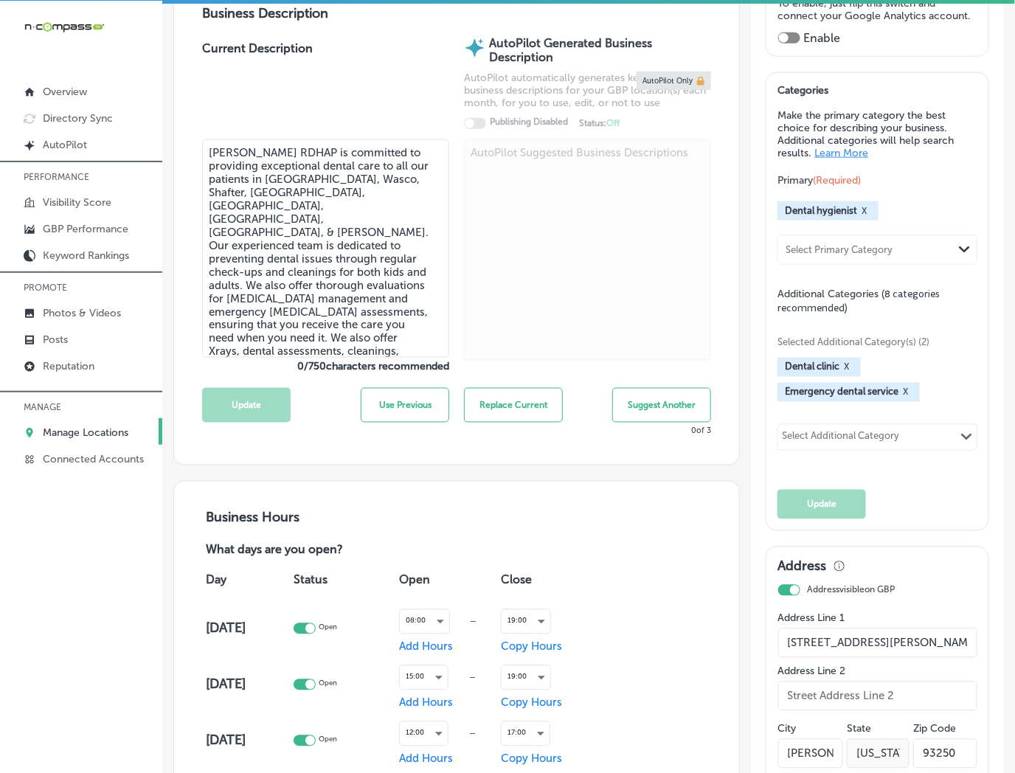
type input "[PHONE_NUMBER]"
